Goal: Obtain resource: Obtain resource

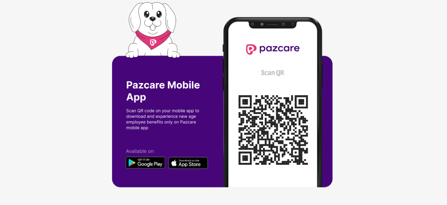
click at [297, 98] on img at bounding box center [223, 102] width 223 height 200
